Goal: Task Accomplishment & Management: Use online tool/utility

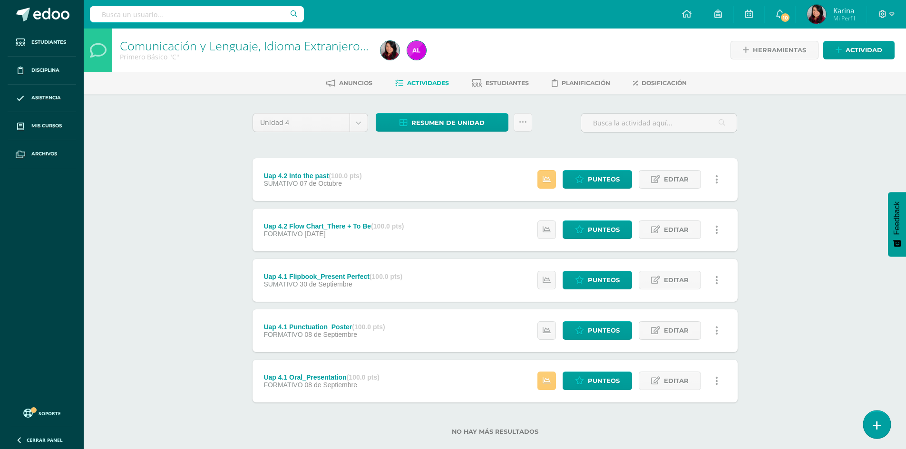
click at [878, 422] on icon at bounding box center [877, 425] width 9 height 11
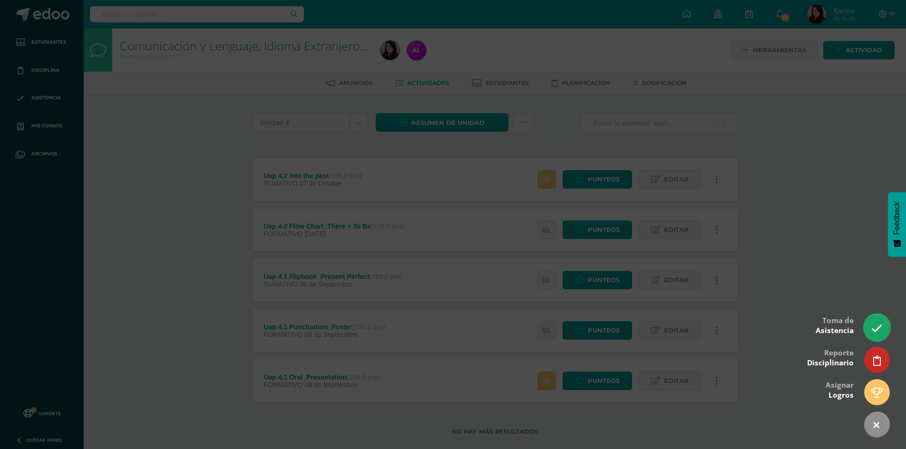
click at [873, 325] on icon at bounding box center [876, 328] width 11 height 11
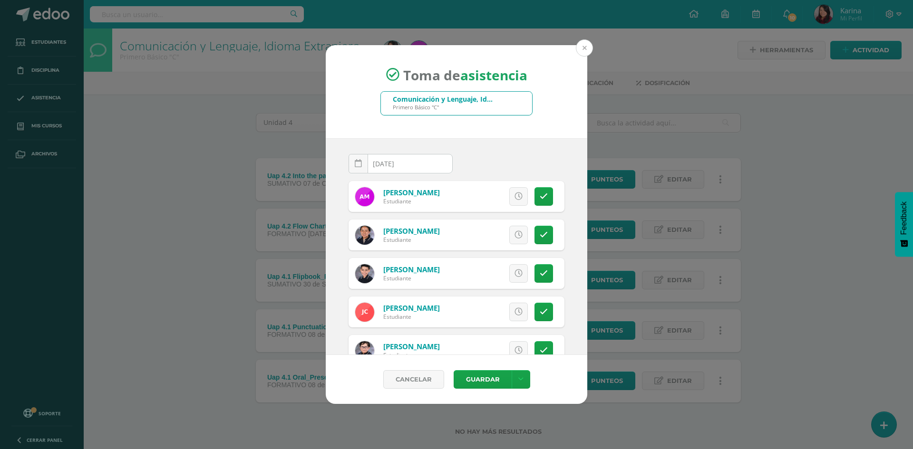
click at [582, 53] on button at bounding box center [584, 47] width 17 height 17
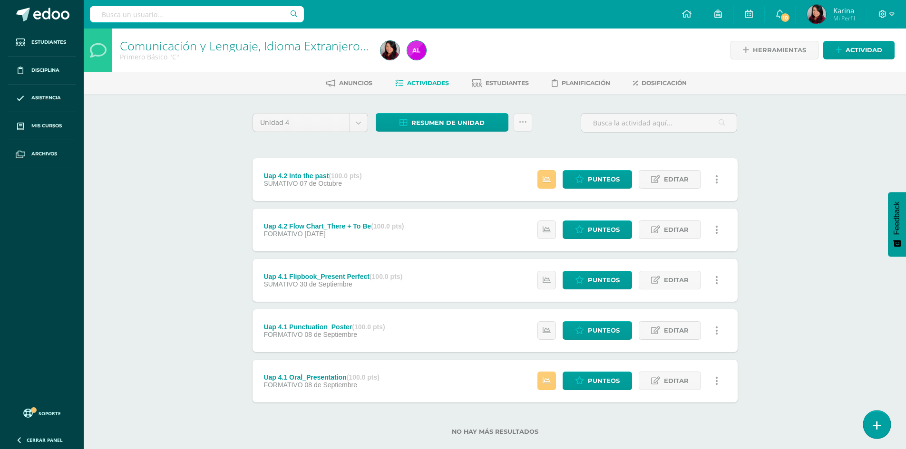
click at [876, 423] on icon at bounding box center [877, 425] width 9 height 11
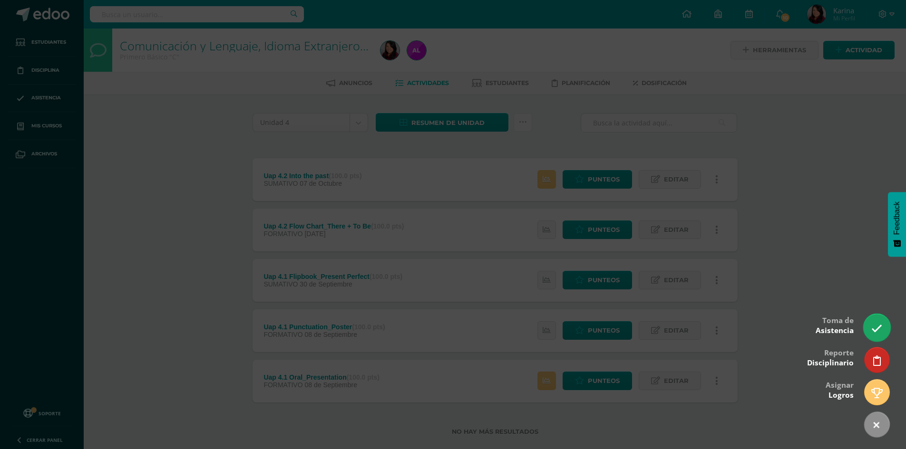
click at [870, 333] on link at bounding box center [876, 328] width 27 height 28
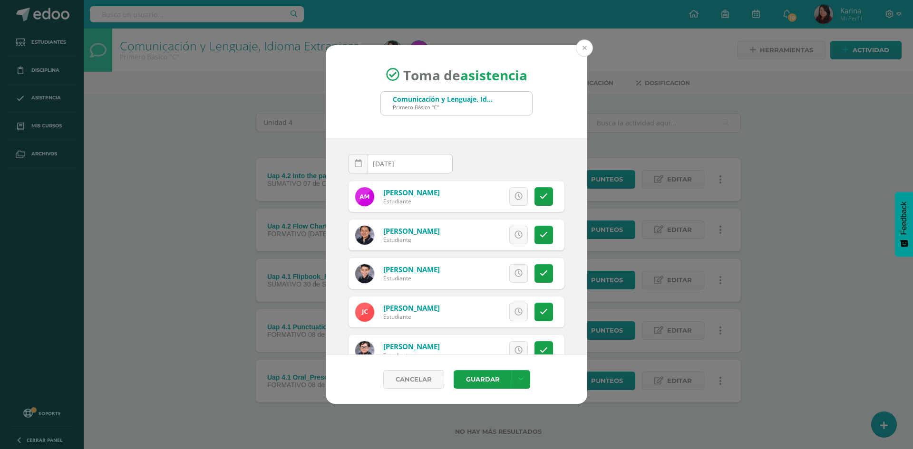
click at [581, 51] on button at bounding box center [584, 47] width 17 height 17
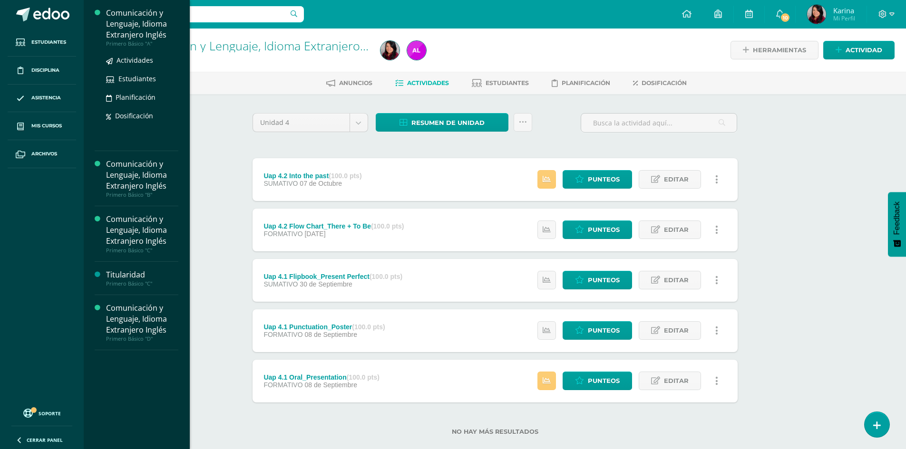
click at [136, 33] on div "Comunicación y Lenguaje, Idioma Extranjero Inglés" at bounding box center [142, 24] width 72 height 33
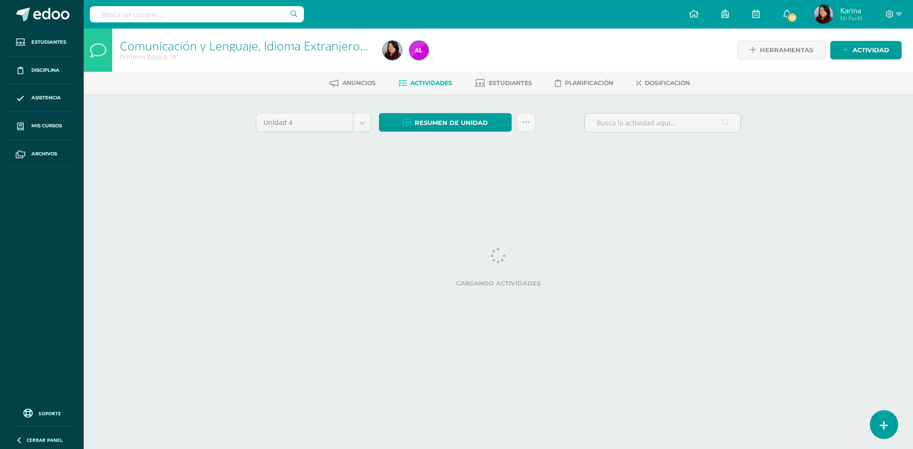
click at [879, 425] on link at bounding box center [883, 425] width 27 height 28
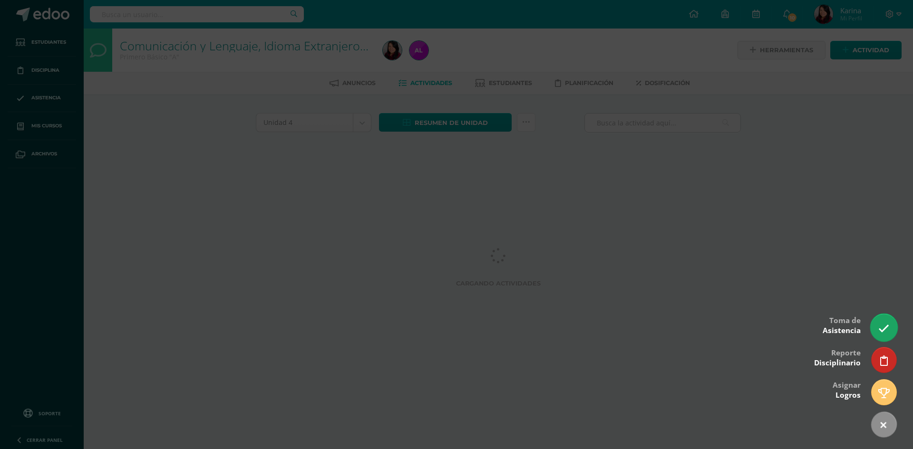
click at [880, 333] on icon at bounding box center [883, 328] width 11 height 11
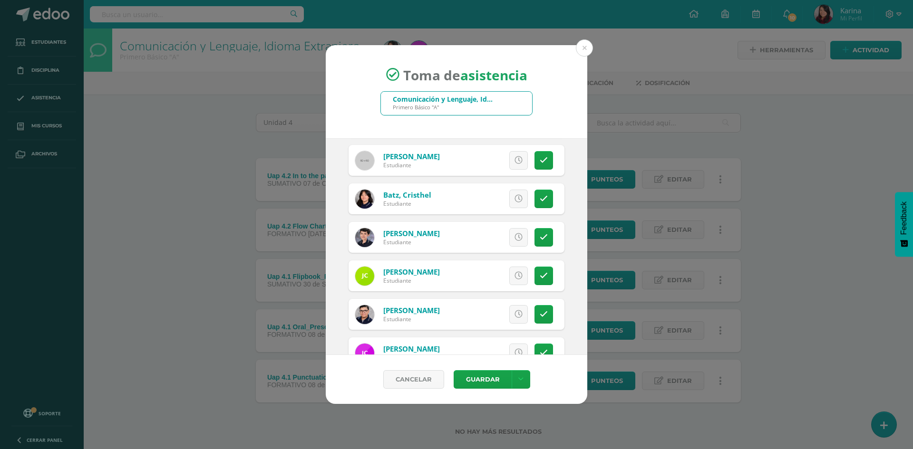
scroll to position [238, 0]
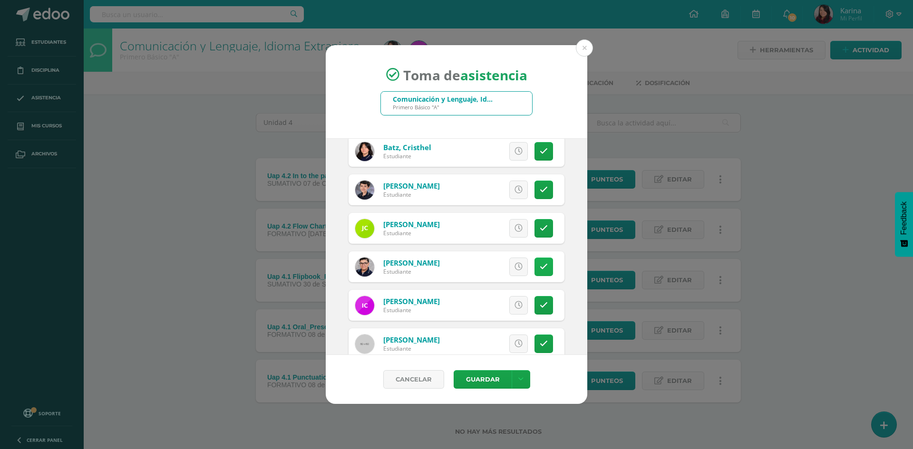
click at [534, 269] on link at bounding box center [543, 267] width 19 height 19
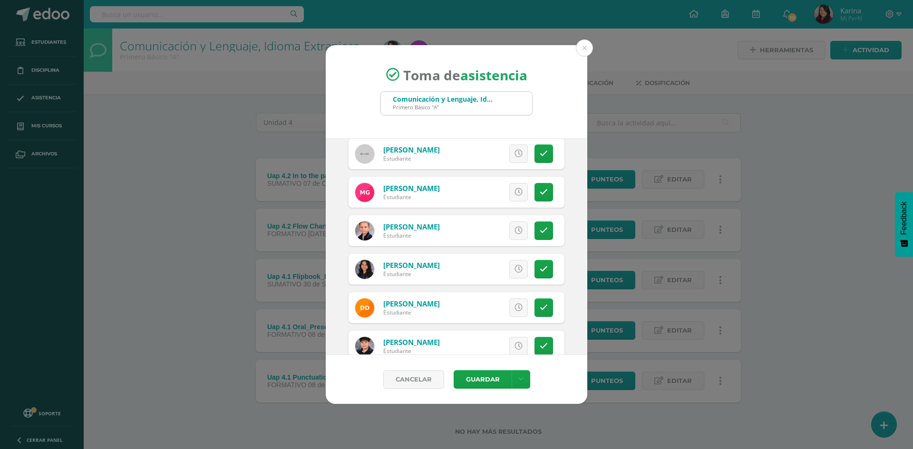
scroll to position [475, 0]
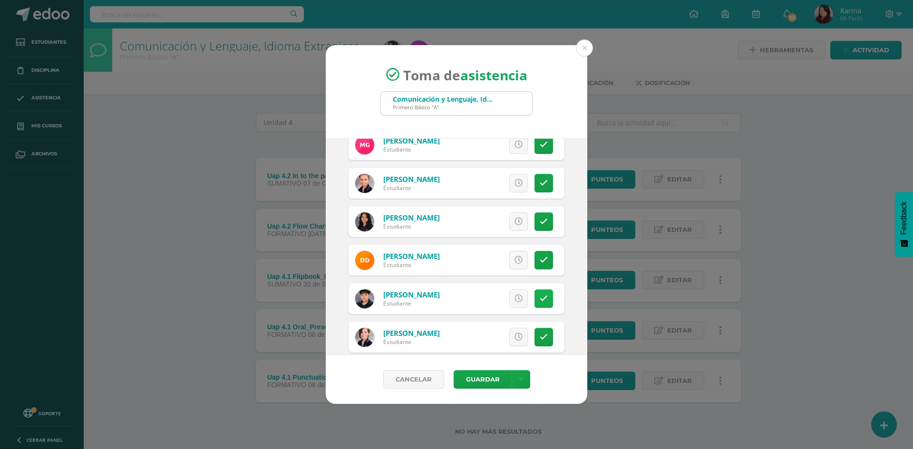
click at [540, 296] on icon at bounding box center [544, 299] width 8 height 8
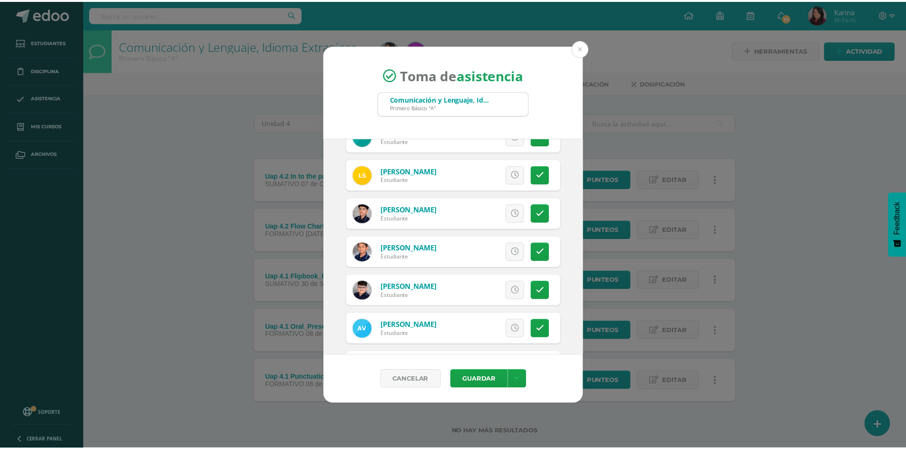
scroll to position [1375, 0]
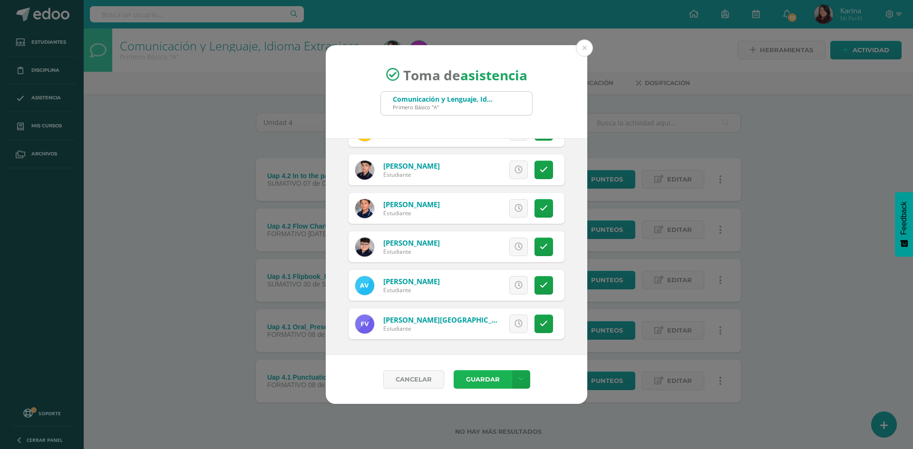
click at [479, 382] on button "Guardar" at bounding box center [483, 379] width 58 height 19
click at [852, 15] on div "Toma de asistencia Comunicación y Lenguaje, Idioma Extranjero Inglés Primero Bá…" at bounding box center [456, 224] width 913 height 449
